Goal: Information Seeking & Learning: Learn about a topic

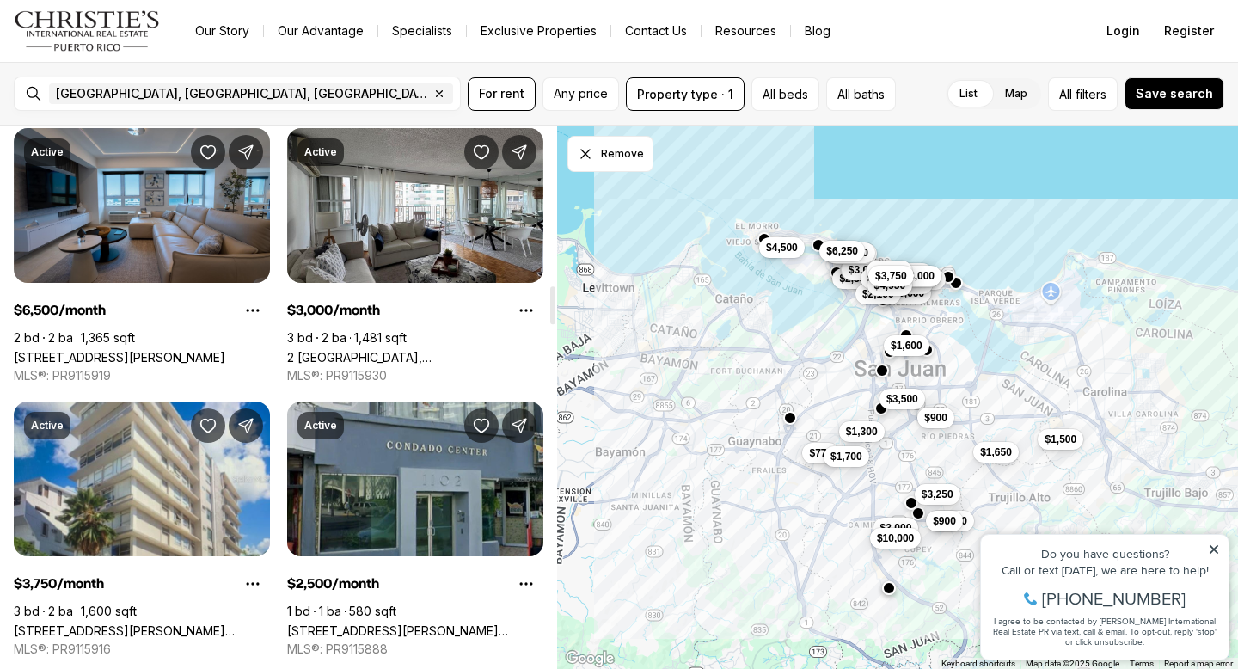
scroll to position [2282, 0]
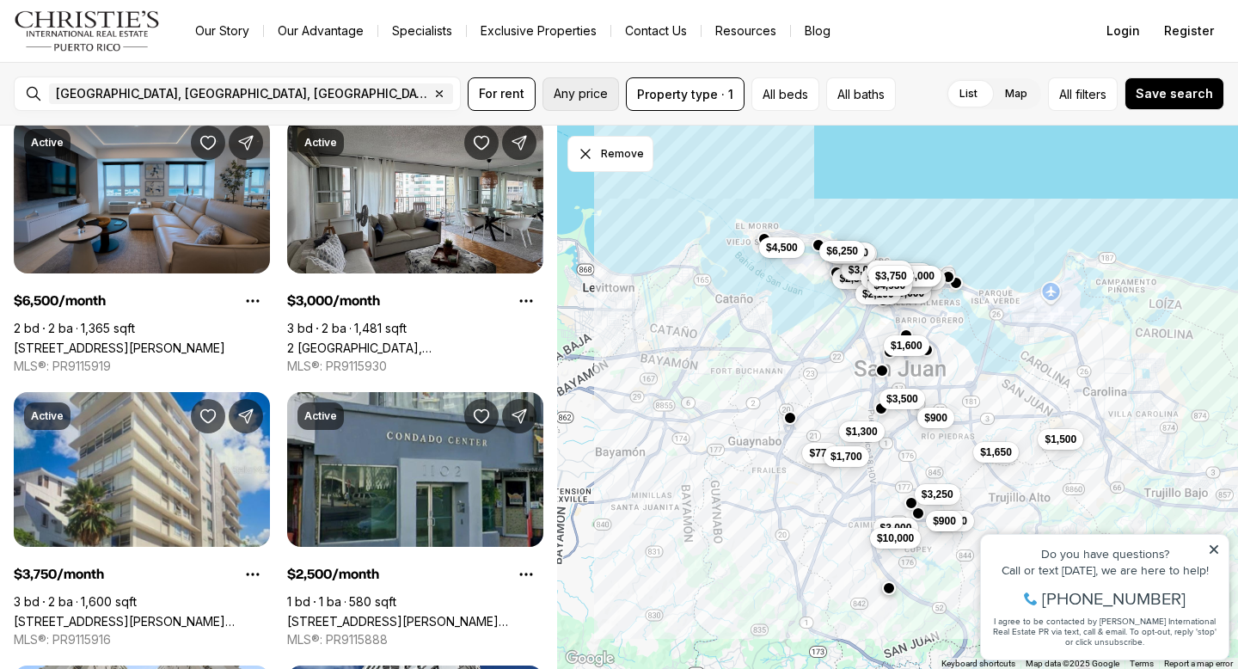
click at [581, 93] on span "Any price" at bounding box center [581, 94] width 54 height 14
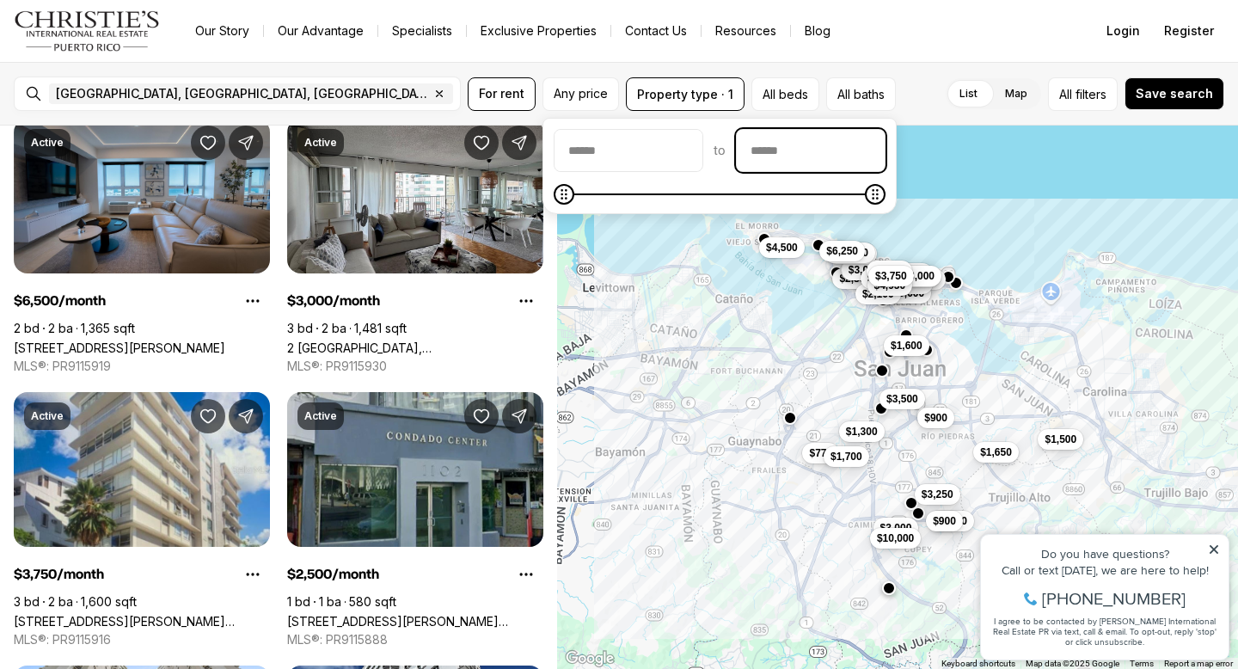
click at [824, 146] on input "priceMax" at bounding box center [811, 150] width 148 height 41
type input "******"
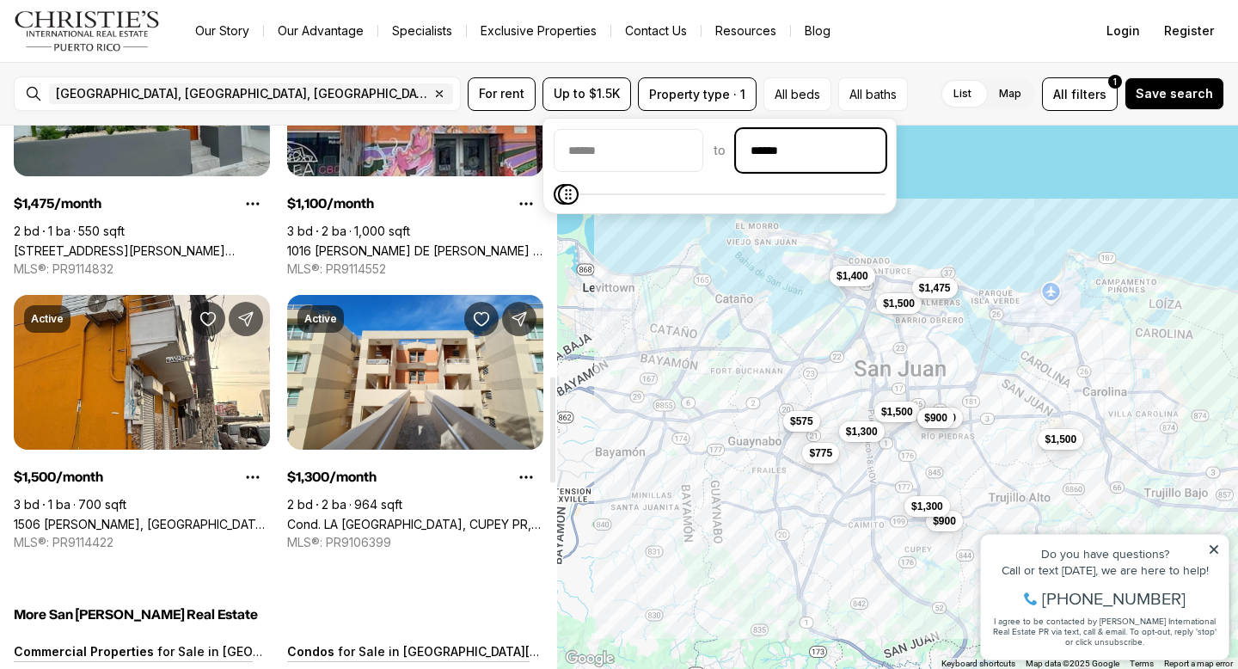
scroll to position [1285, 0]
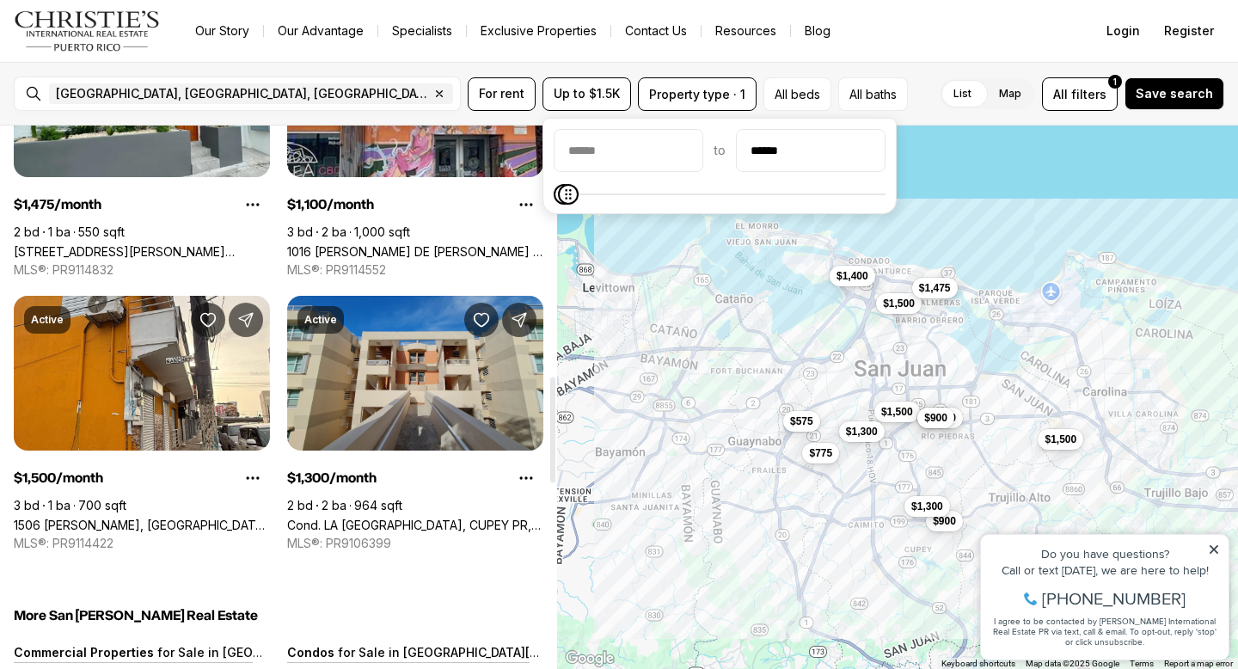
click at [359, 518] on link "Cond. LA SIERRA DEL MONTE, CUPEY PR, 00926" at bounding box center [415, 525] width 256 height 15
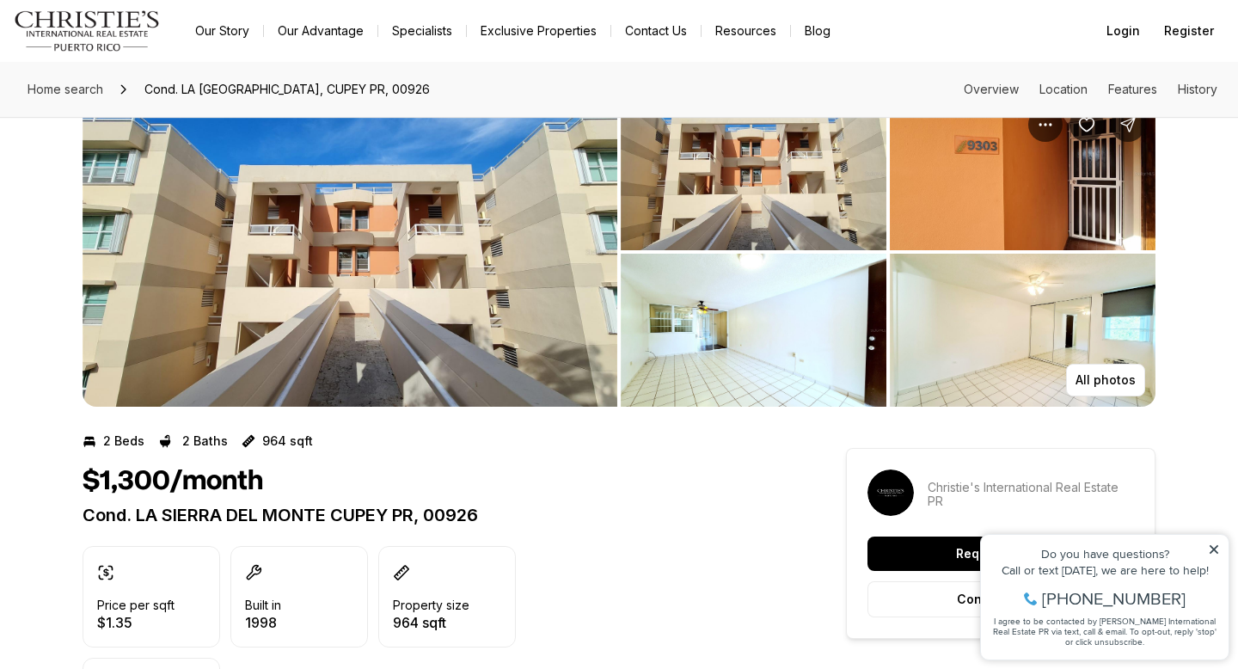
scroll to position [52, 0]
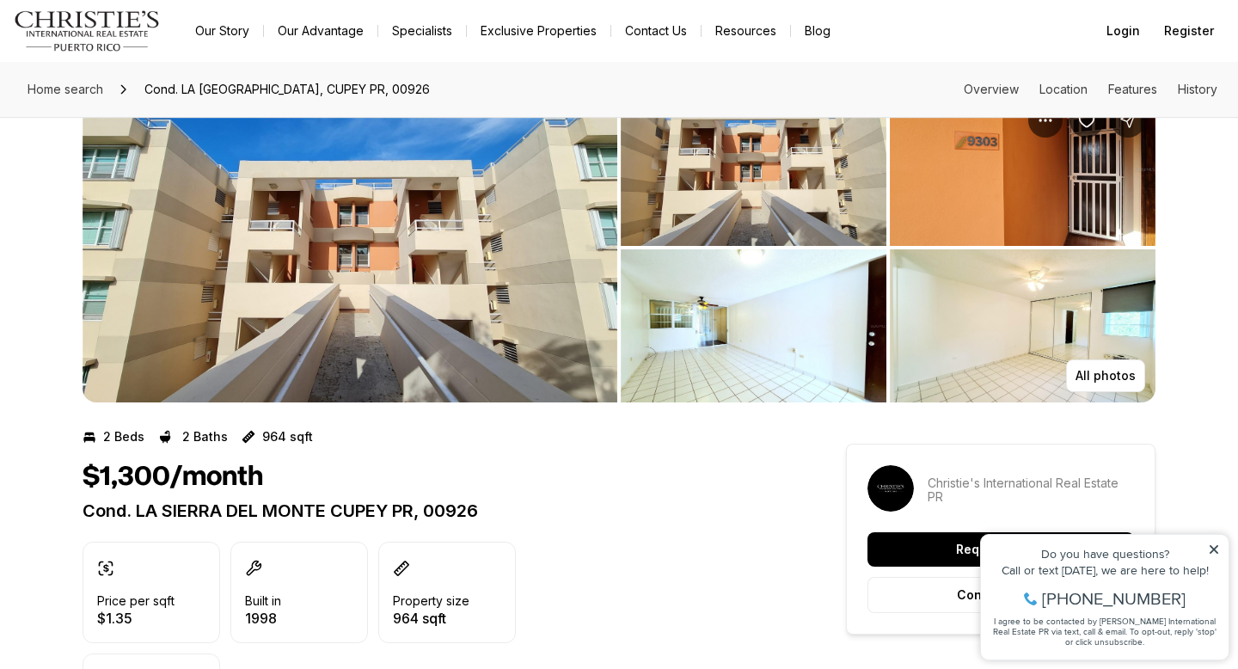
click at [746, 204] on img "View image gallery" at bounding box center [754, 169] width 266 height 153
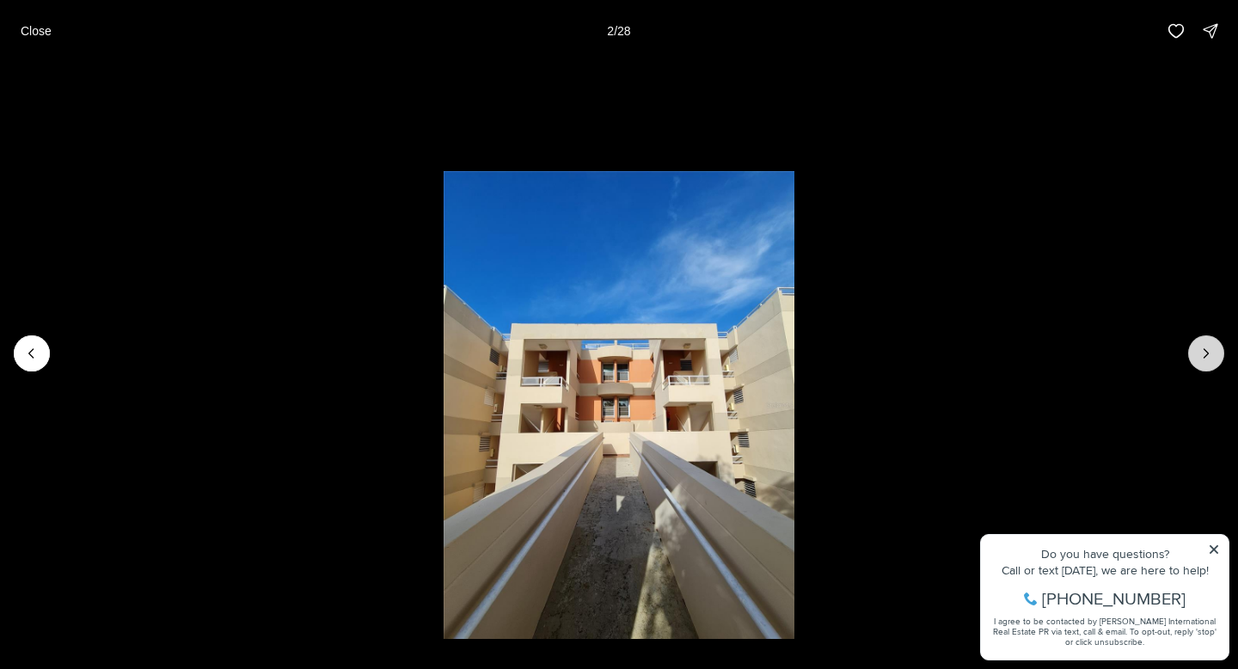
click at [1196, 344] on button "Next slide" at bounding box center [1206, 353] width 36 height 36
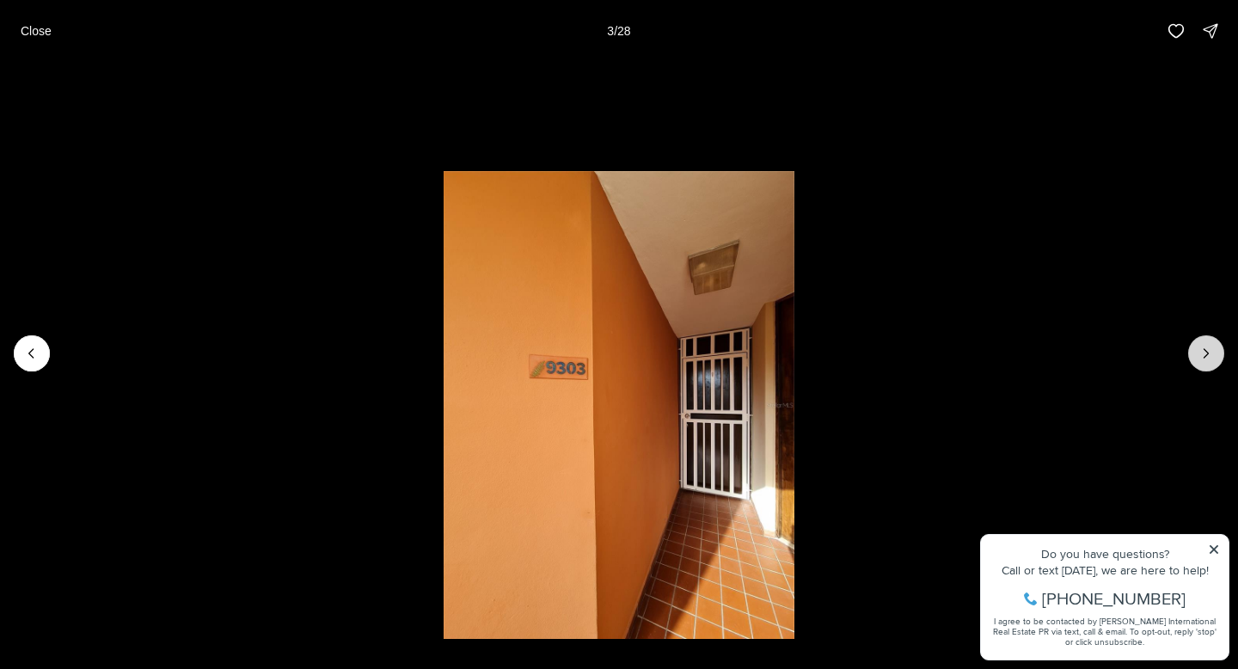
click at [1199, 347] on icon "Next slide" at bounding box center [1206, 353] width 17 height 17
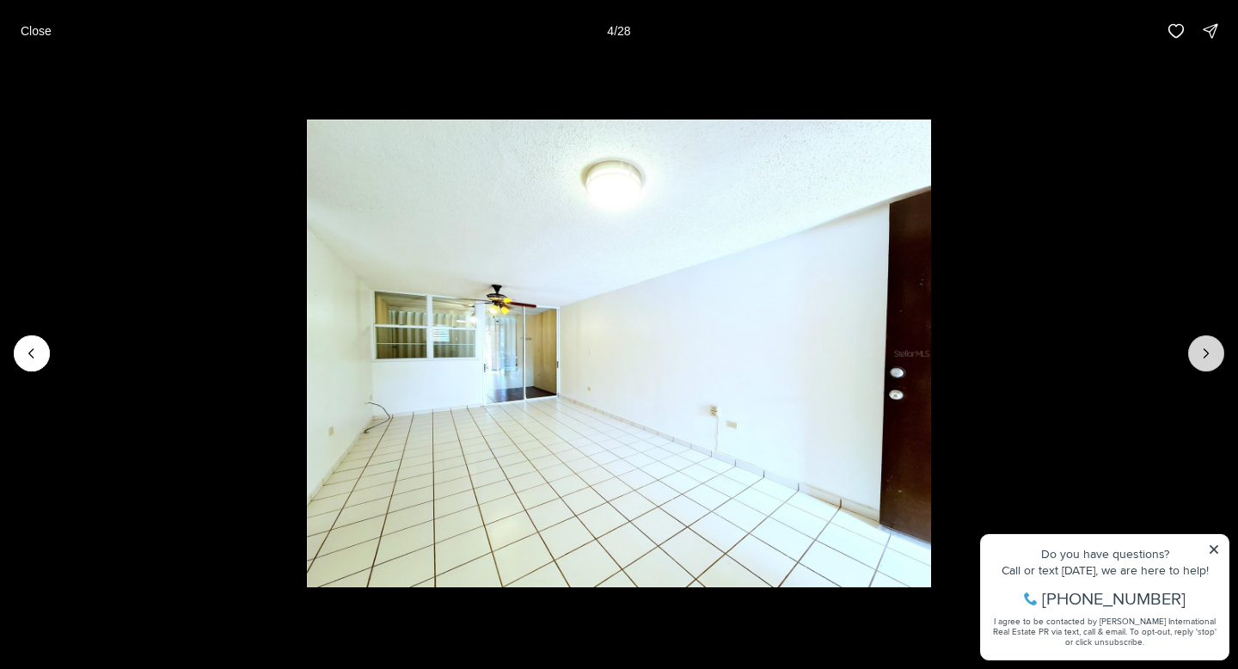
click at [1199, 347] on icon "Next slide" at bounding box center [1206, 353] width 17 height 17
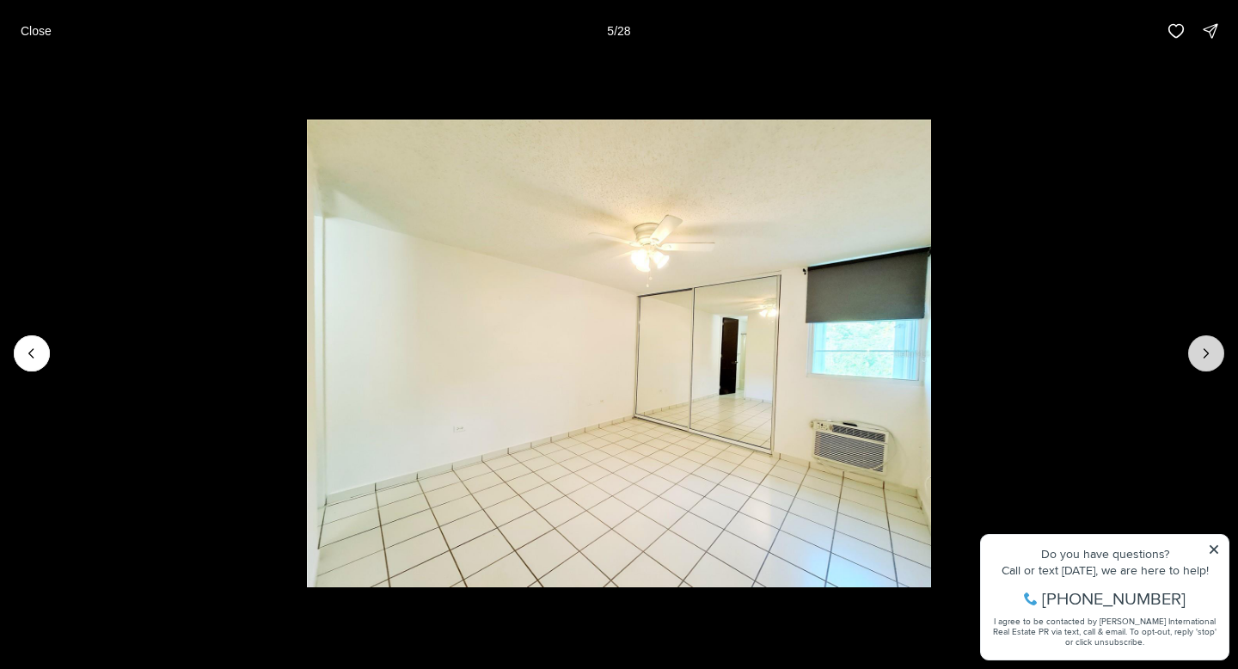
click at [1199, 347] on icon "Next slide" at bounding box center [1206, 353] width 17 height 17
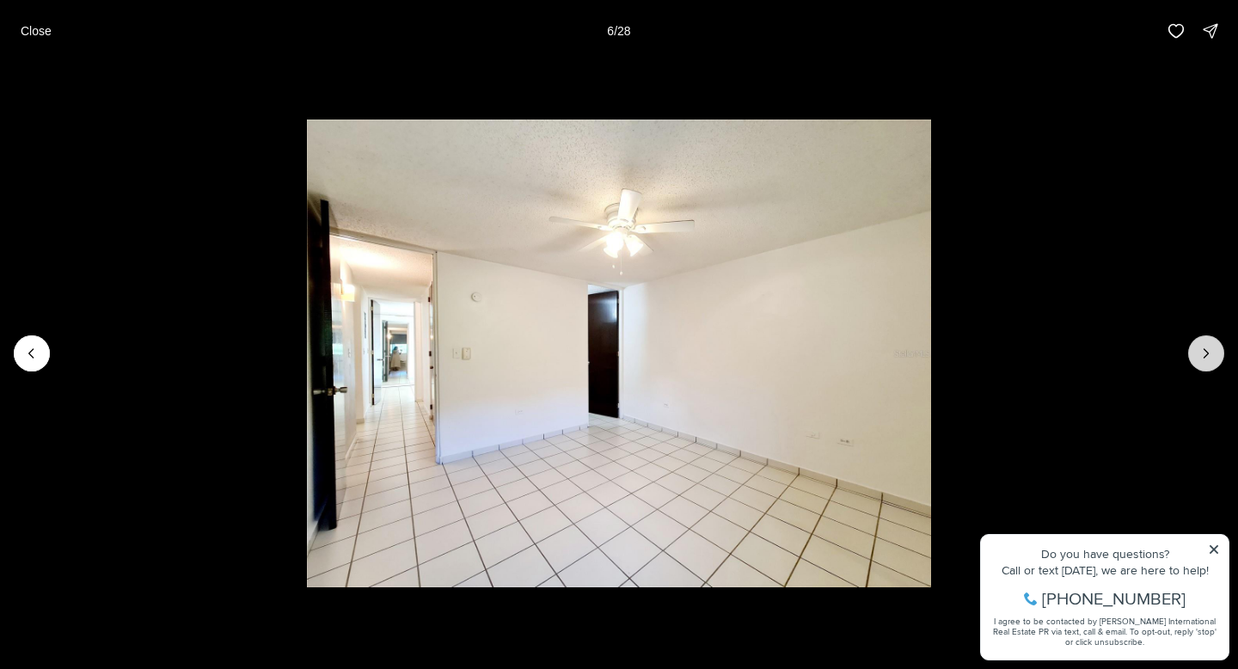
click at [1199, 347] on icon "Next slide" at bounding box center [1206, 353] width 17 height 17
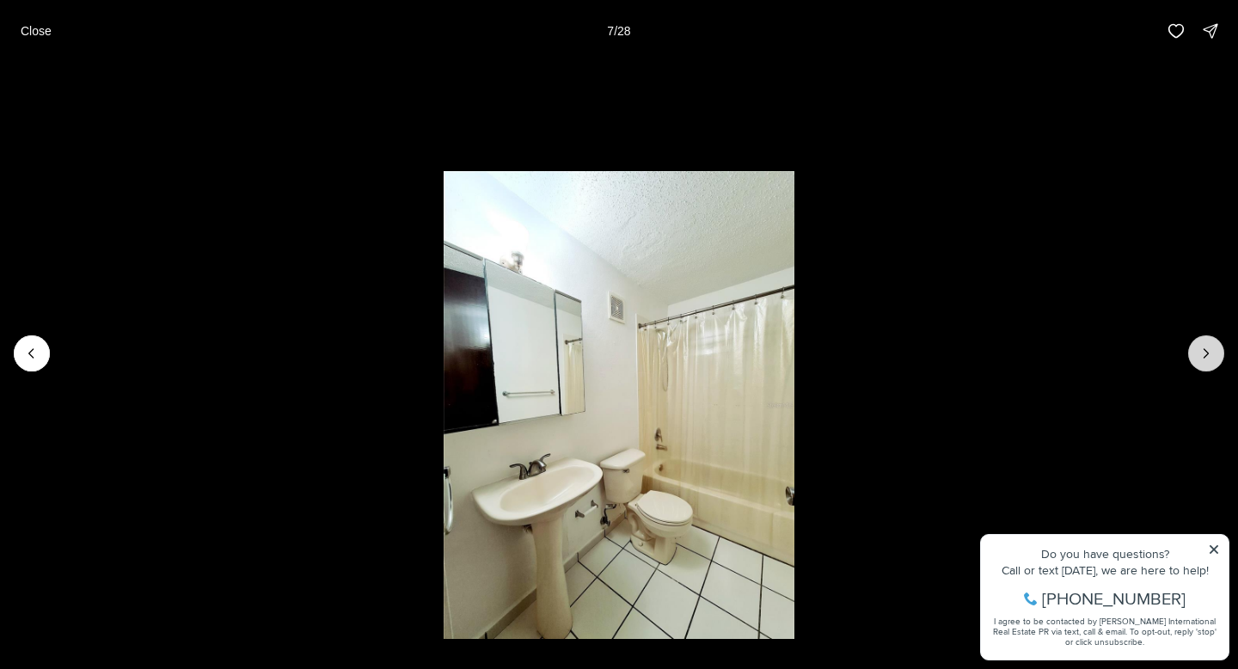
click at [1199, 348] on icon "Next slide" at bounding box center [1206, 353] width 17 height 17
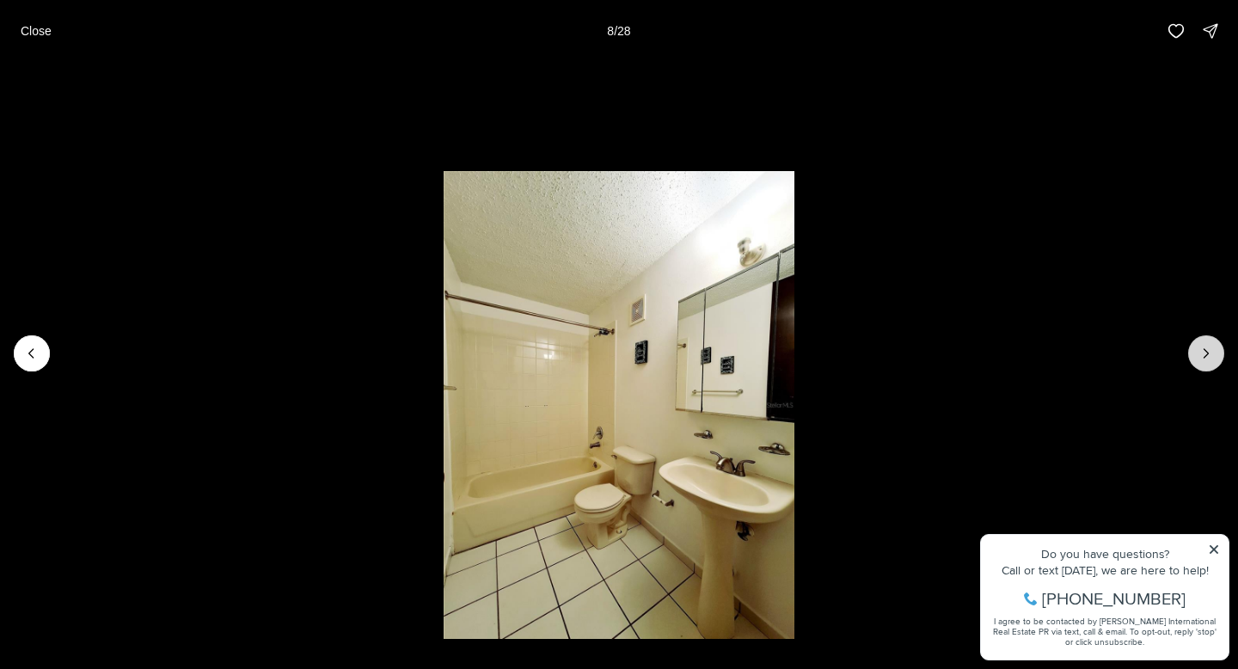
click at [1199, 348] on icon "Next slide" at bounding box center [1206, 353] width 17 height 17
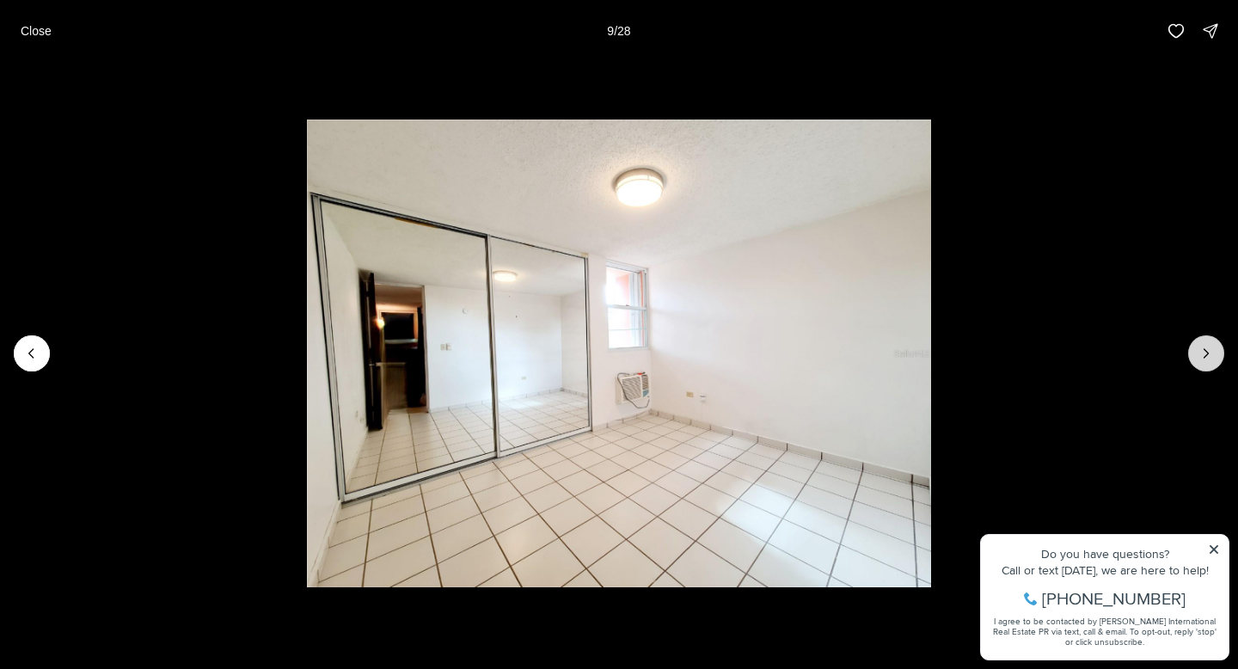
click at [1199, 349] on icon "Next slide" at bounding box center [1206, 353] width 17 height 17
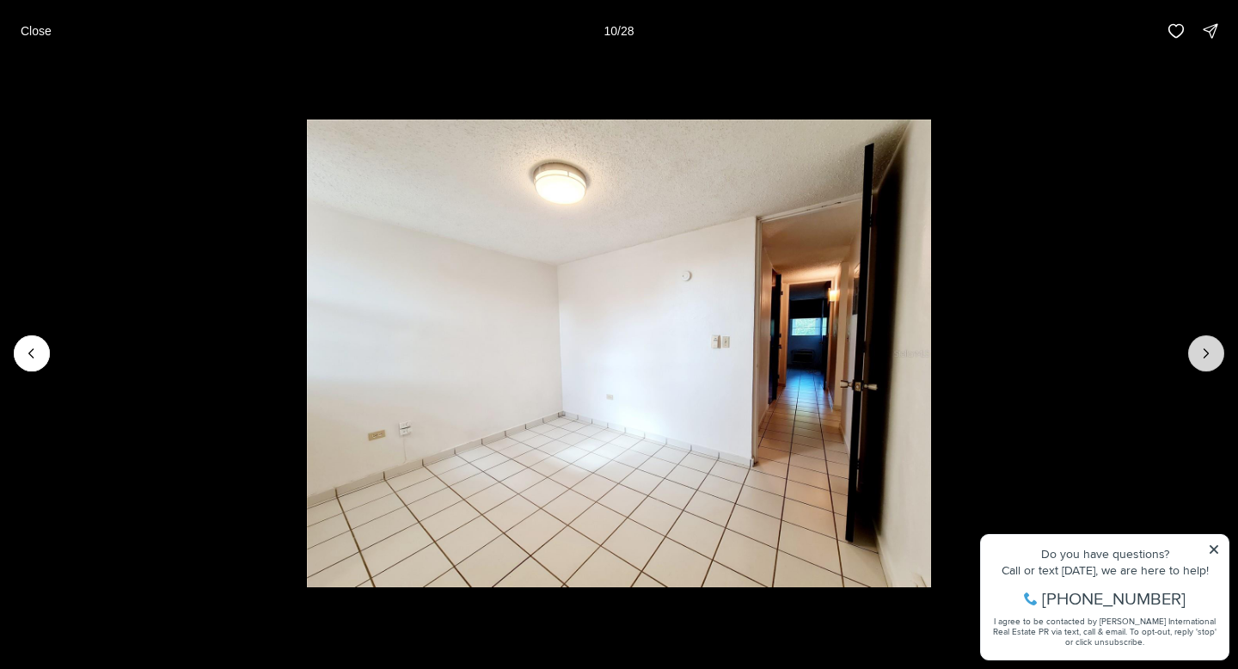
click at [1199, 349] on icon "Next slide" at bounding box center [1206, 353] width 17 height 17
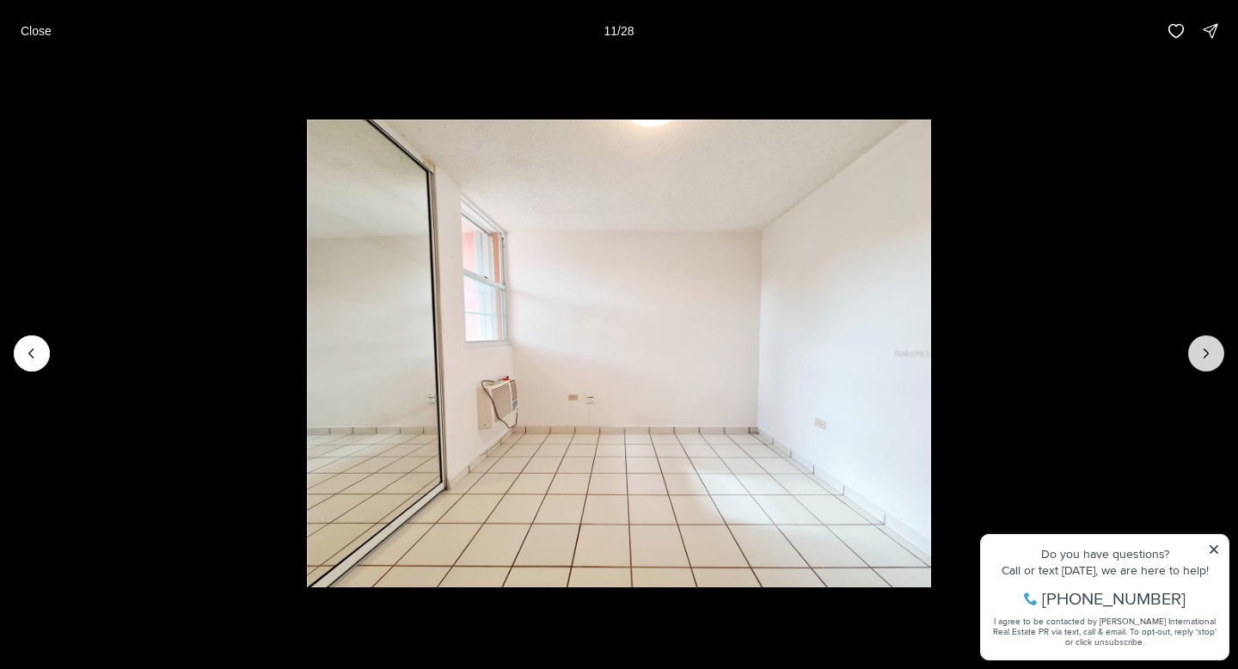
click at [1199, 349] on icon "Next slide" at bounding box center [1206, 353] width 17 height 17
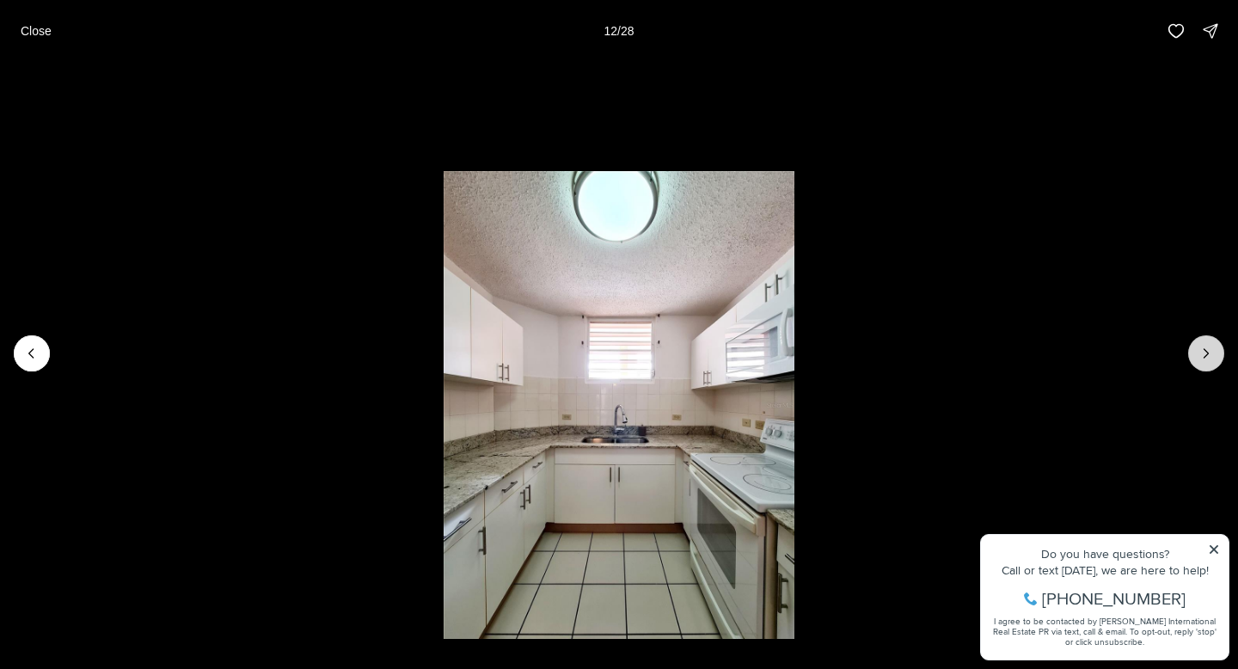
click at [1199, 349] on icon "Next slide" at bounding box center [1206, 353] width 17 height 17
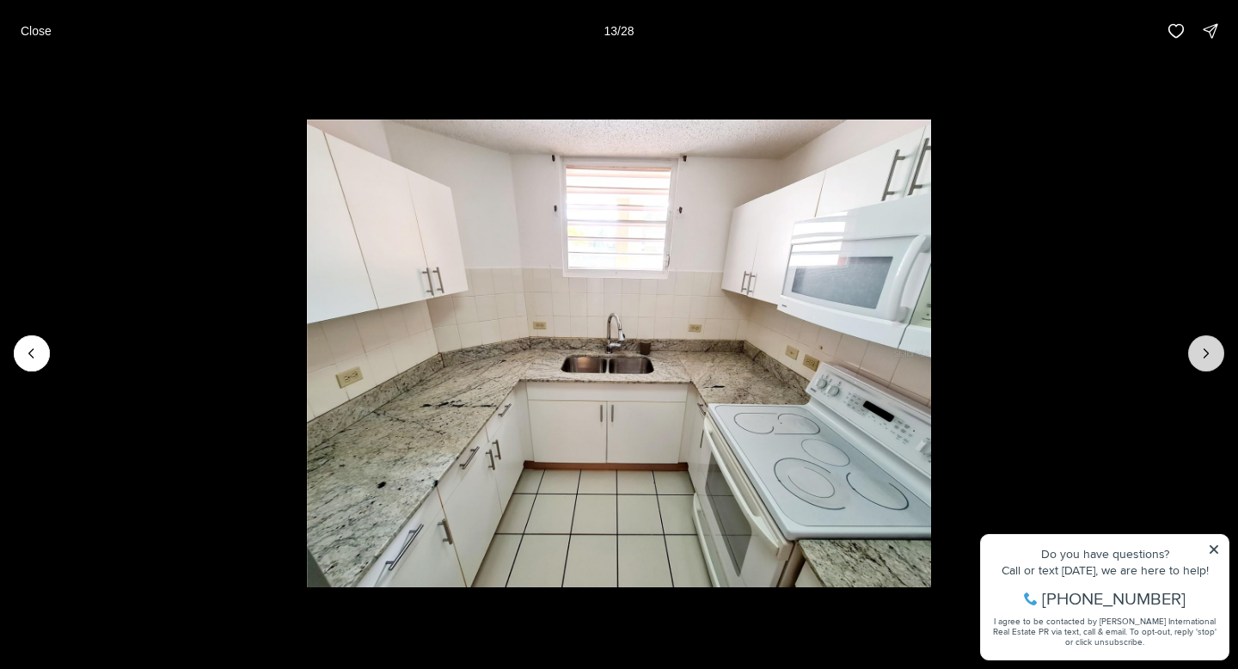
click at [1199, 350] on icon "Next slide" at bounding box center [1206, 353] width 17 height 17
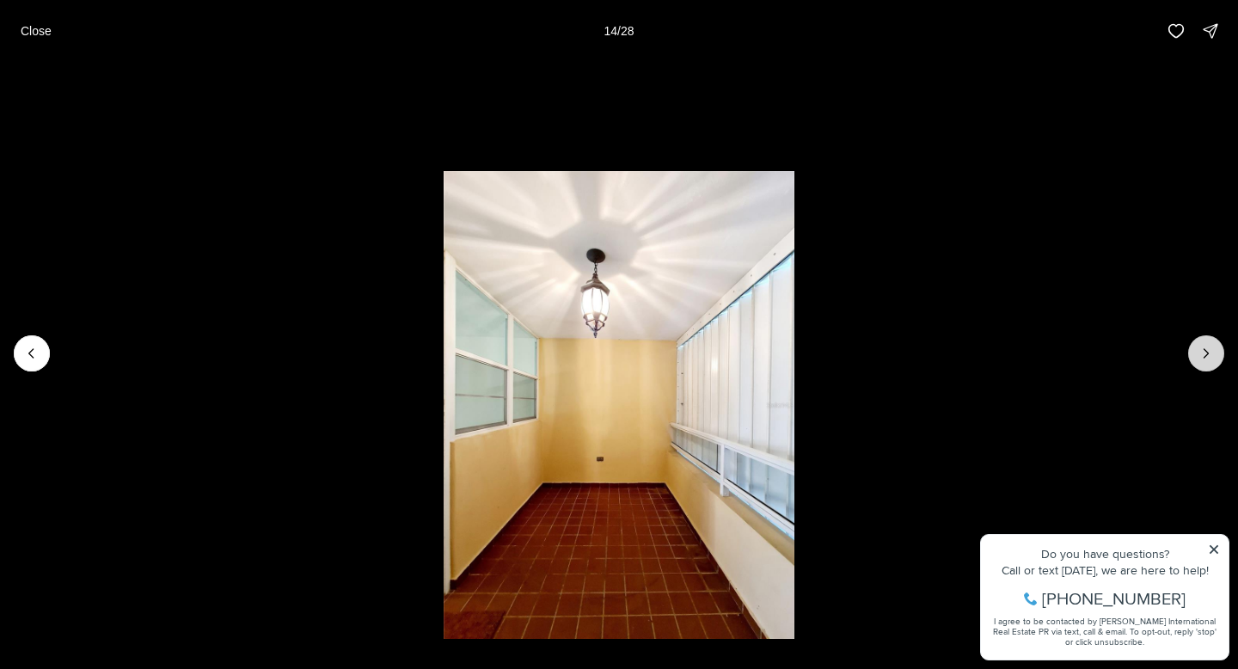
click at [1199, 350] on icon "Next slide" at bounding box center [1206, 353] width 17 height 17
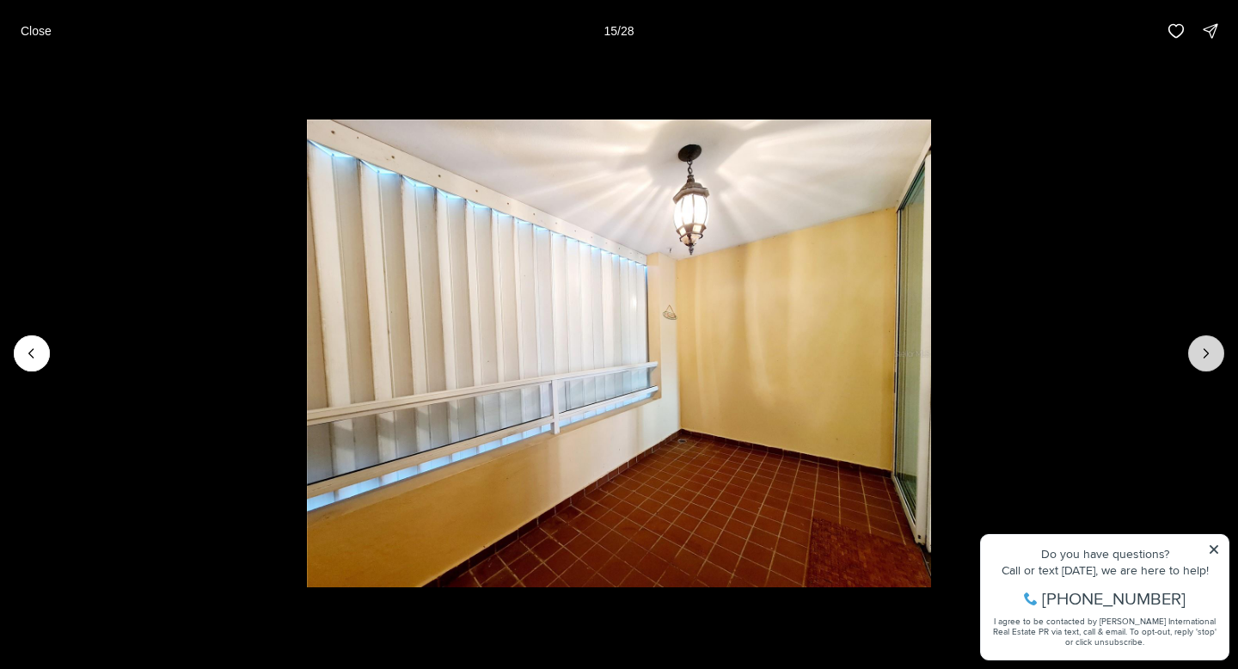
click at [1199, 350] on icon "Next slide" at bounding box center [1206, 353] width 17 height 17
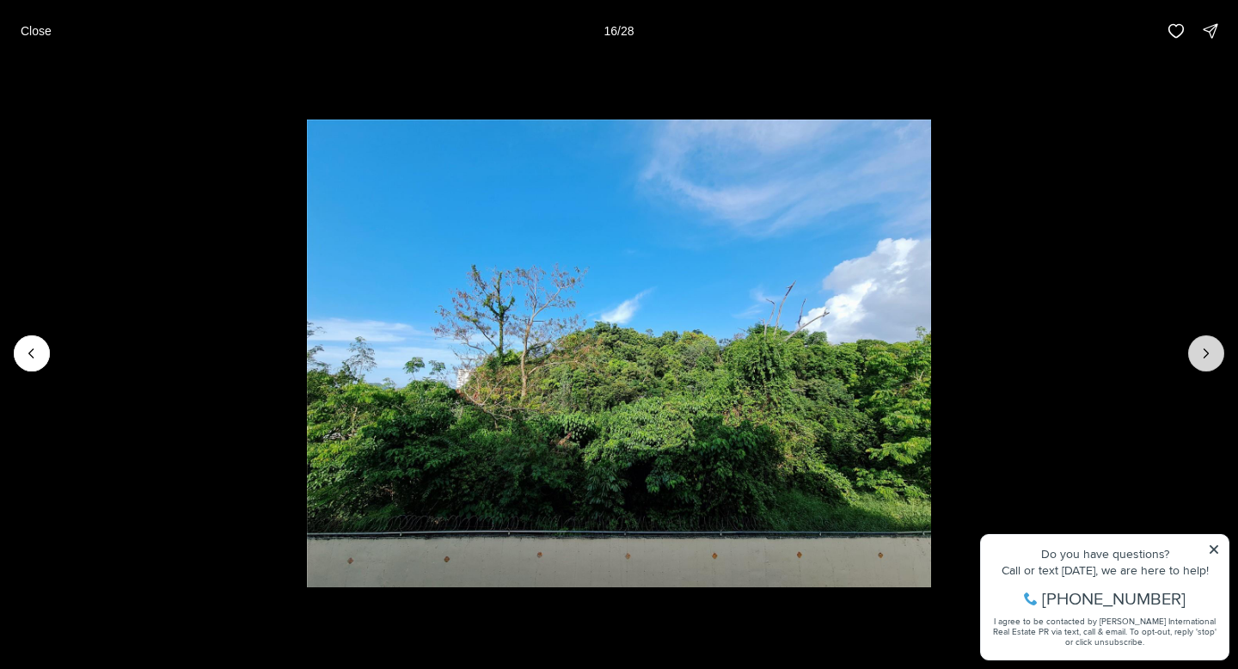
click at [1199, 351] on icon "Next slide" at bounding box center [1206, 353] width 17 height 17
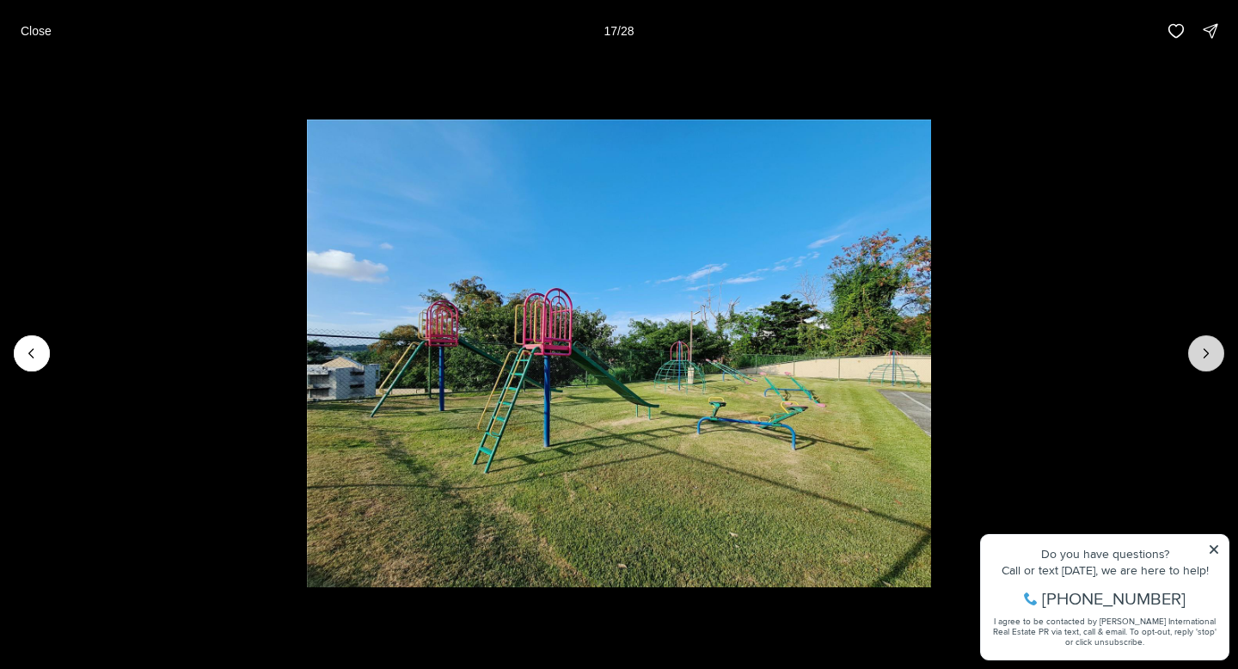
click at [1199, 353] on icon "Next slide" at bounding box center [1206, 353] width 17 height 17
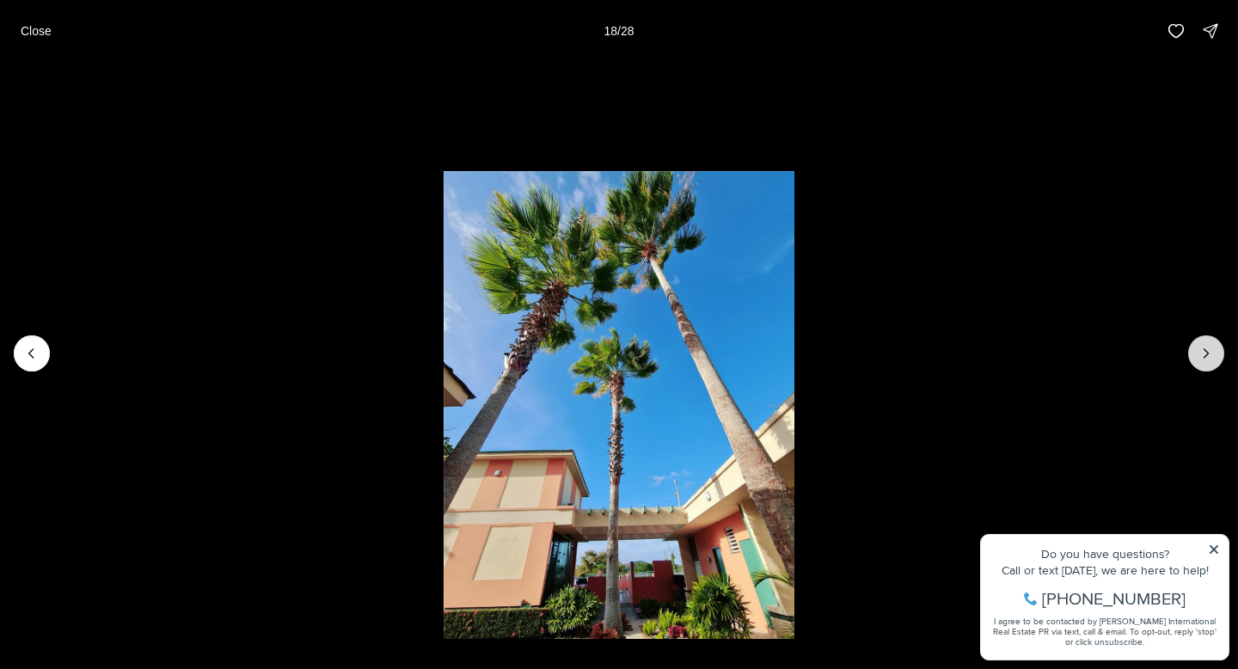
click at [1199, 353] on icon "Next slide" at bounding box center [1206, 353] width 17 height 17
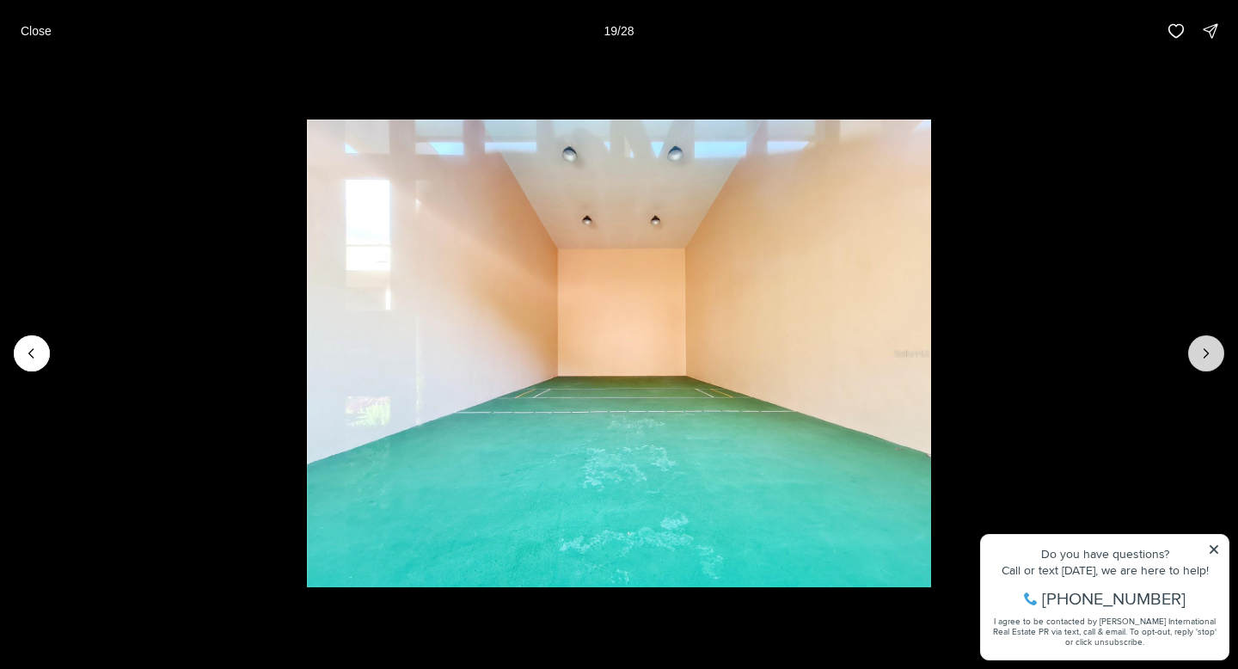
click at [1199, 354] on icon "Next slide" at bounding box center [1206, 353] width 17 height 17
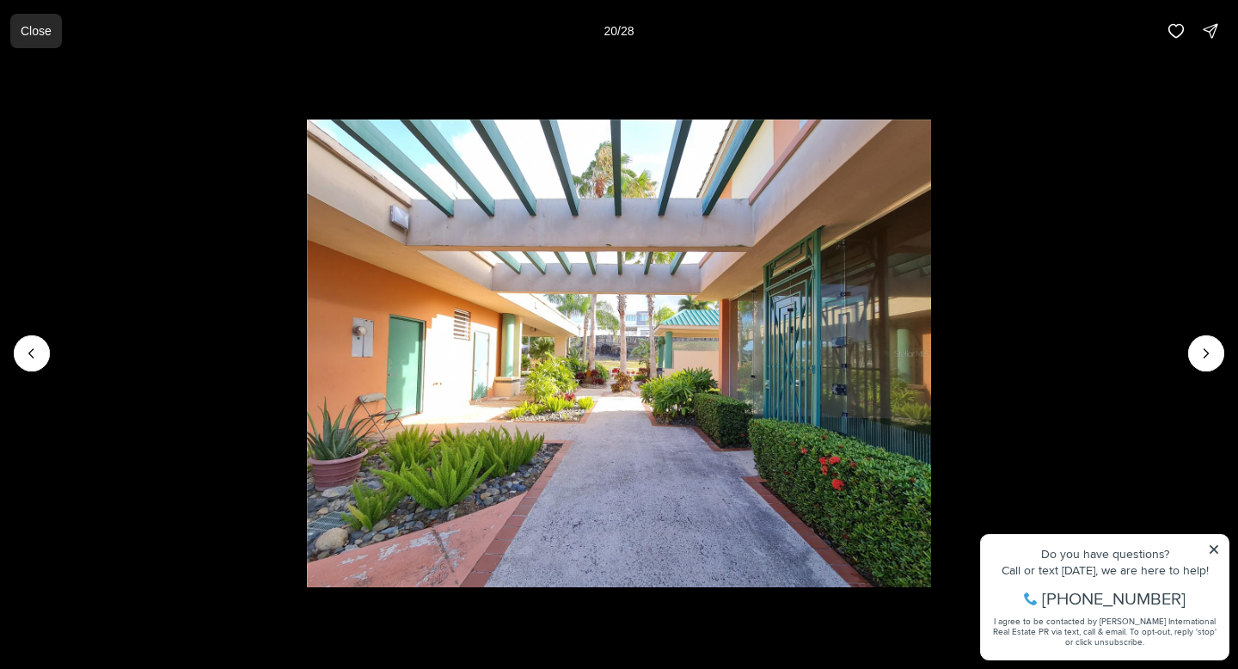
click at [40, 34] on p "Close" at bounding box center [36, 31] width 31 height 14
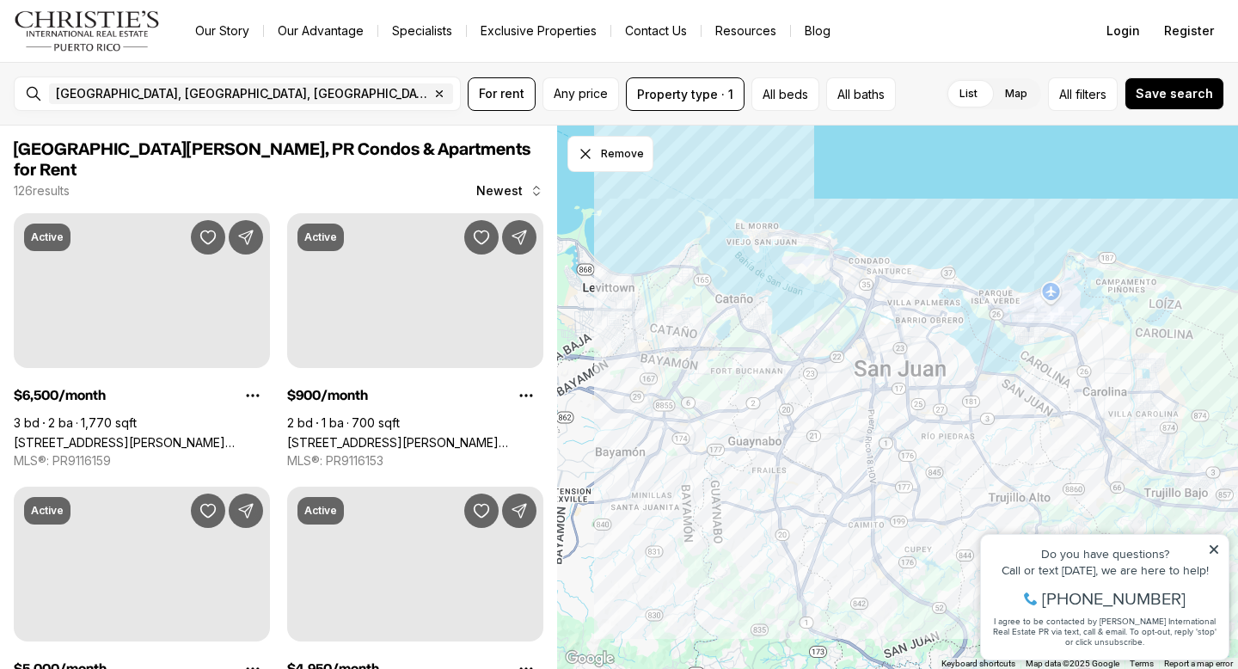
scroll to position [1285, 0]
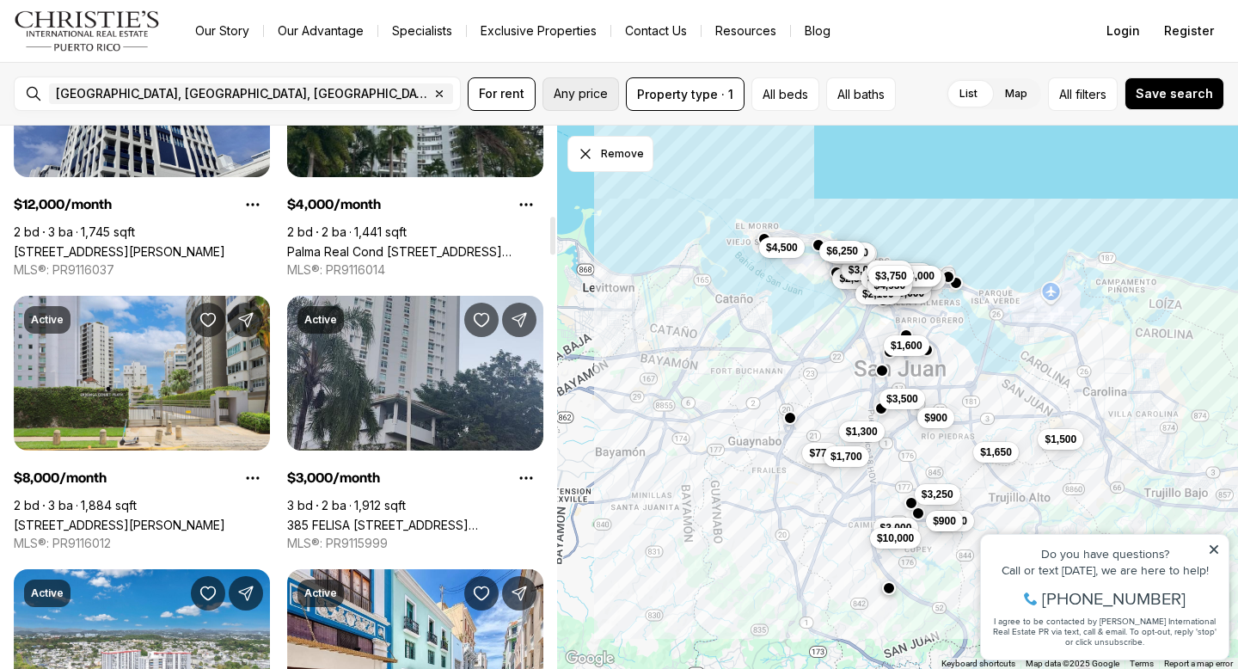
click at [588, 92] on span "Any price" at bounding box center [581, 94] width 54 height 14
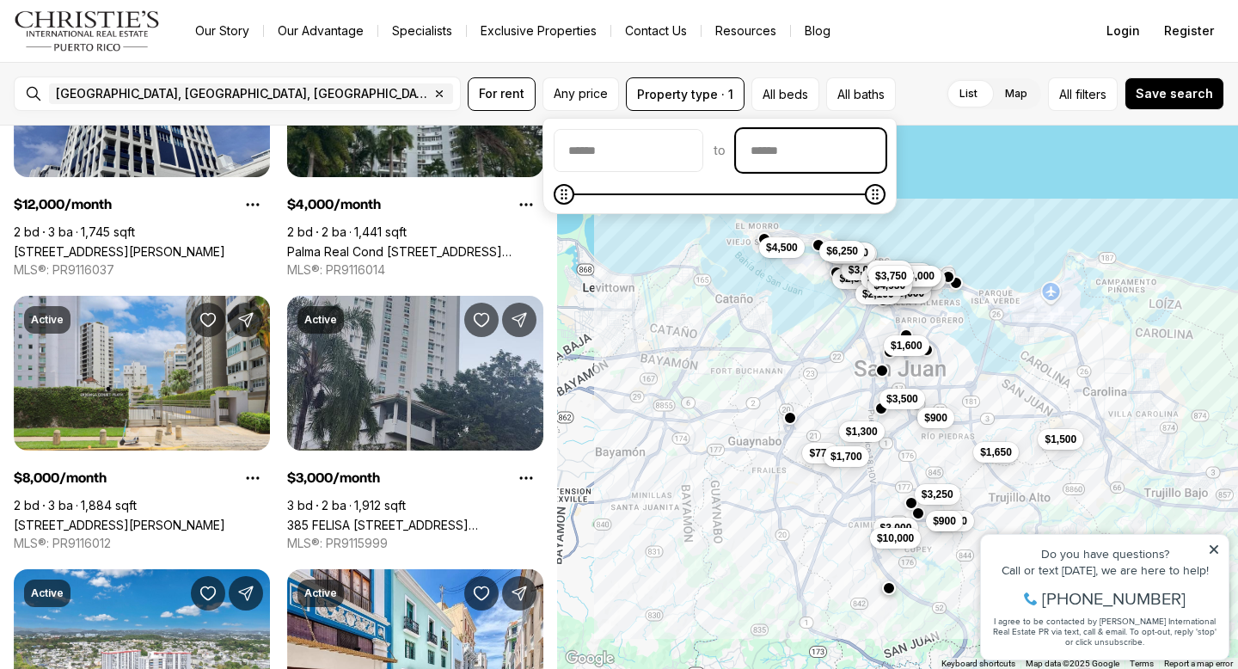
click at [844, 140] on input "priceMax" at bounding box center [811, 150] width 148 height 41
type input "******"
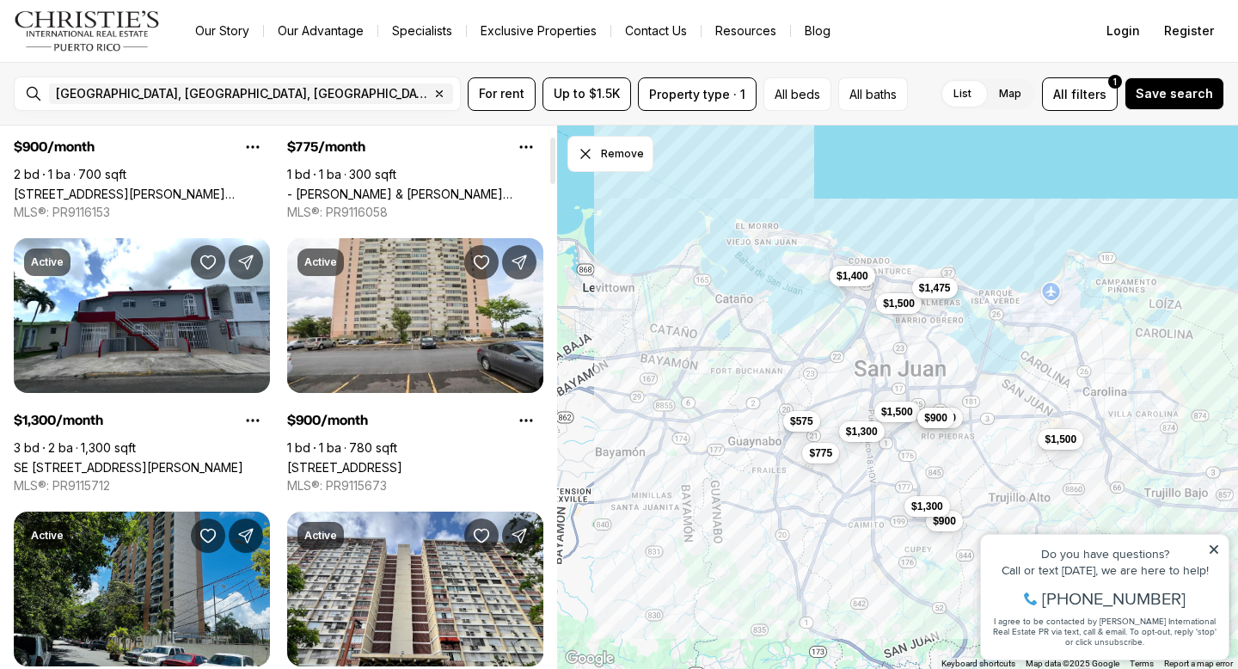
scroll to position [33, 0]
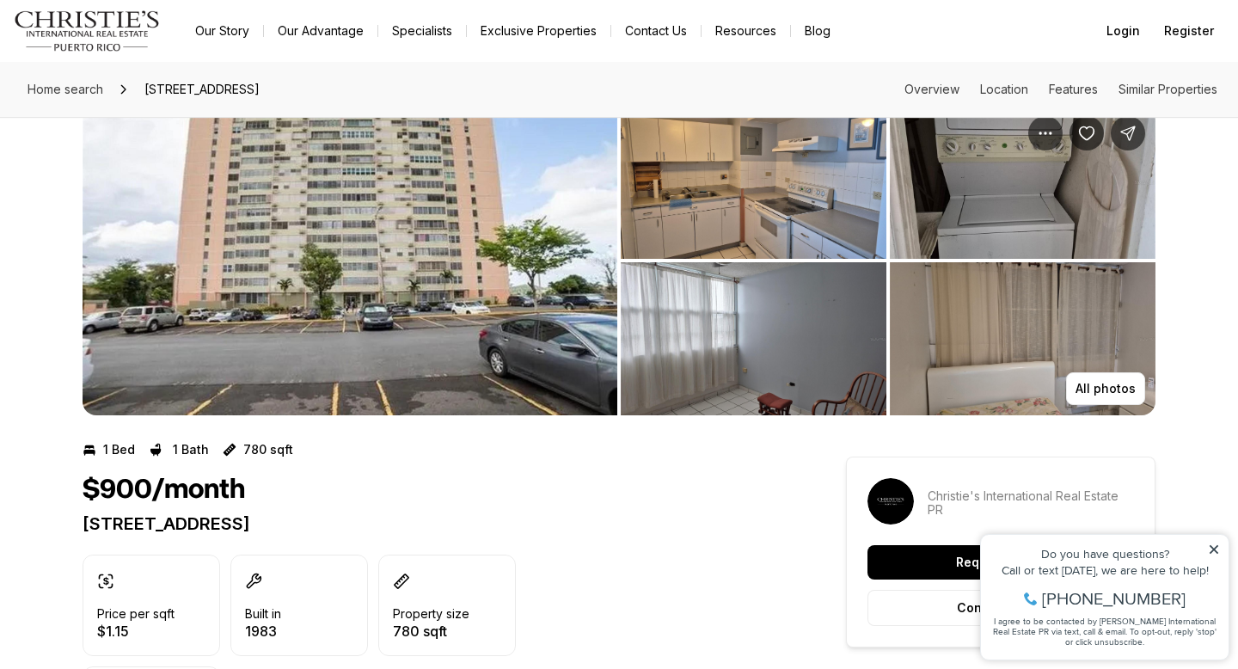
scroll to position [64, 0]
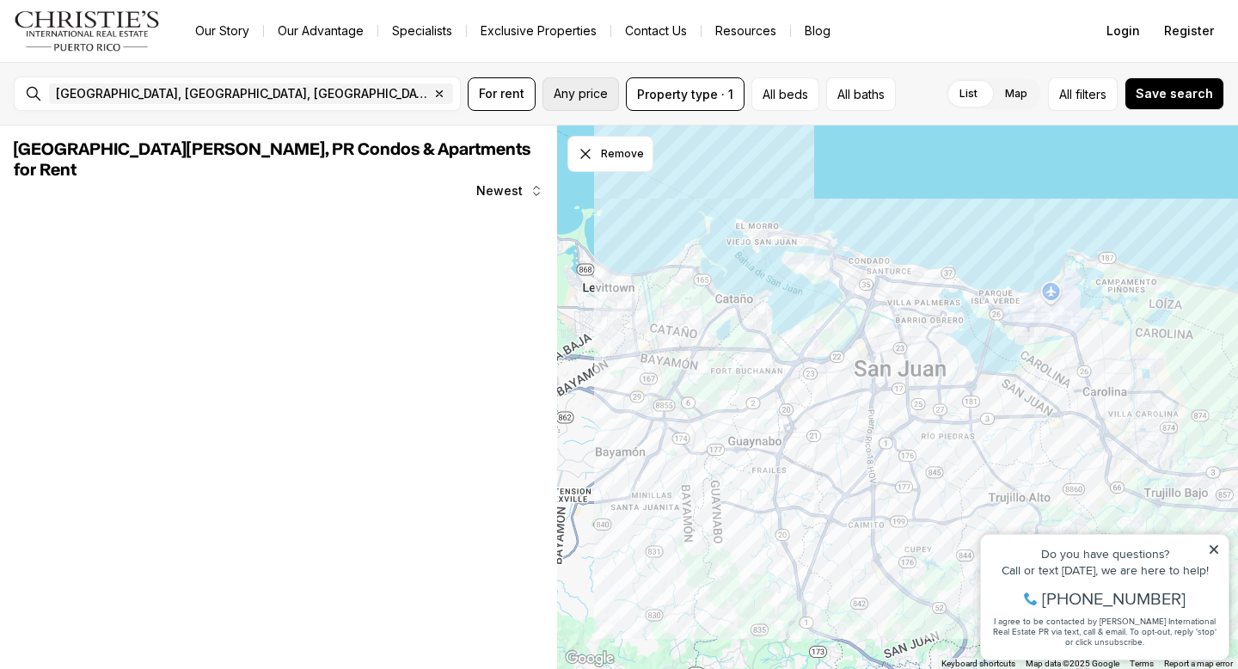
click at [605, 91] on span "Any price" at bounding box center [581, 94] width 54 height 14
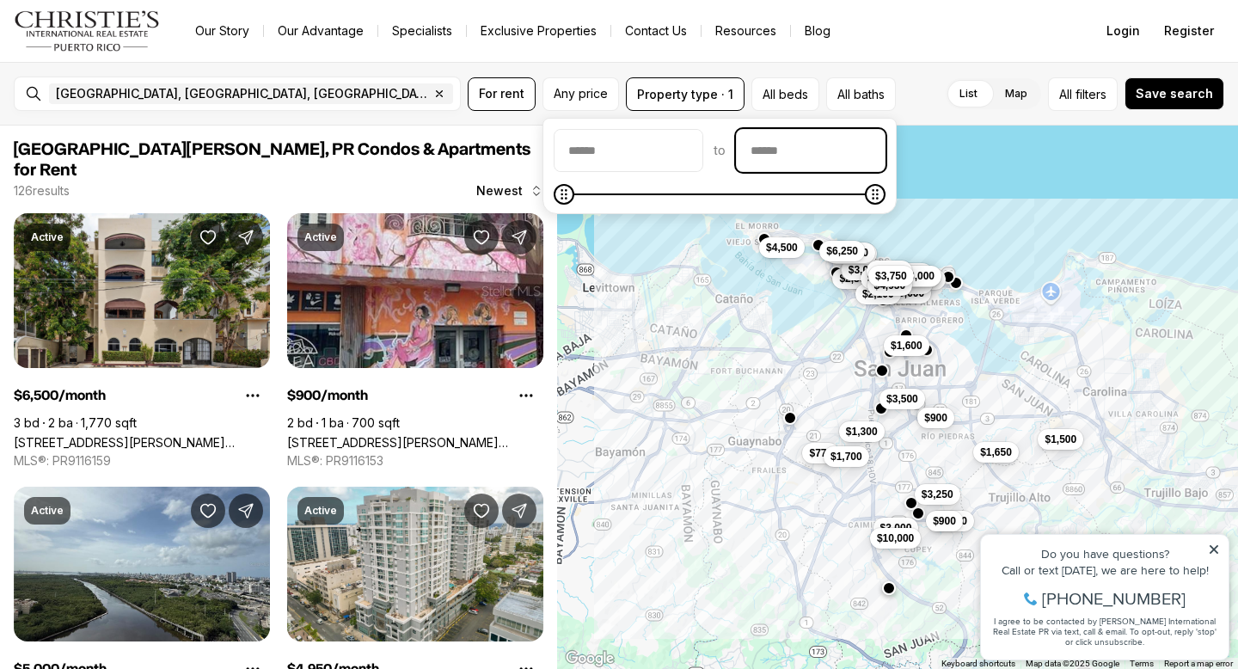
click at [807, 153] on input "priceMax" at bounding box center [811, 150] width 148 height 41
type input "******"
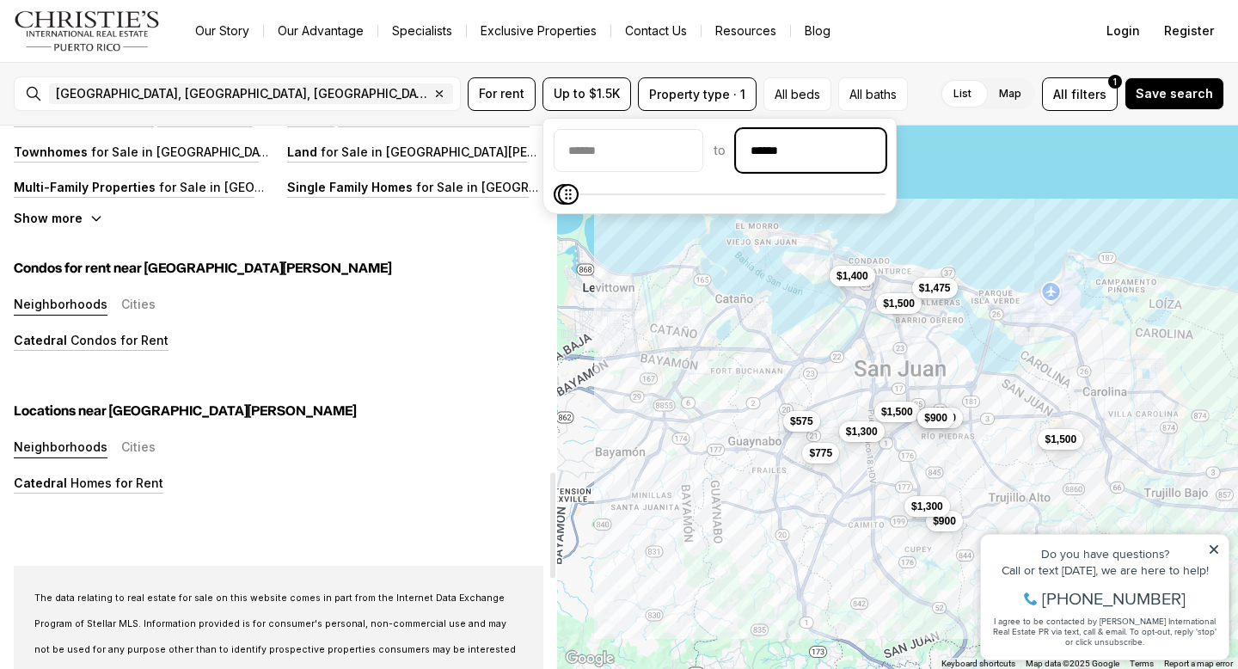
scroll to position [1833, 0]
